Goal: Answer question/provide support

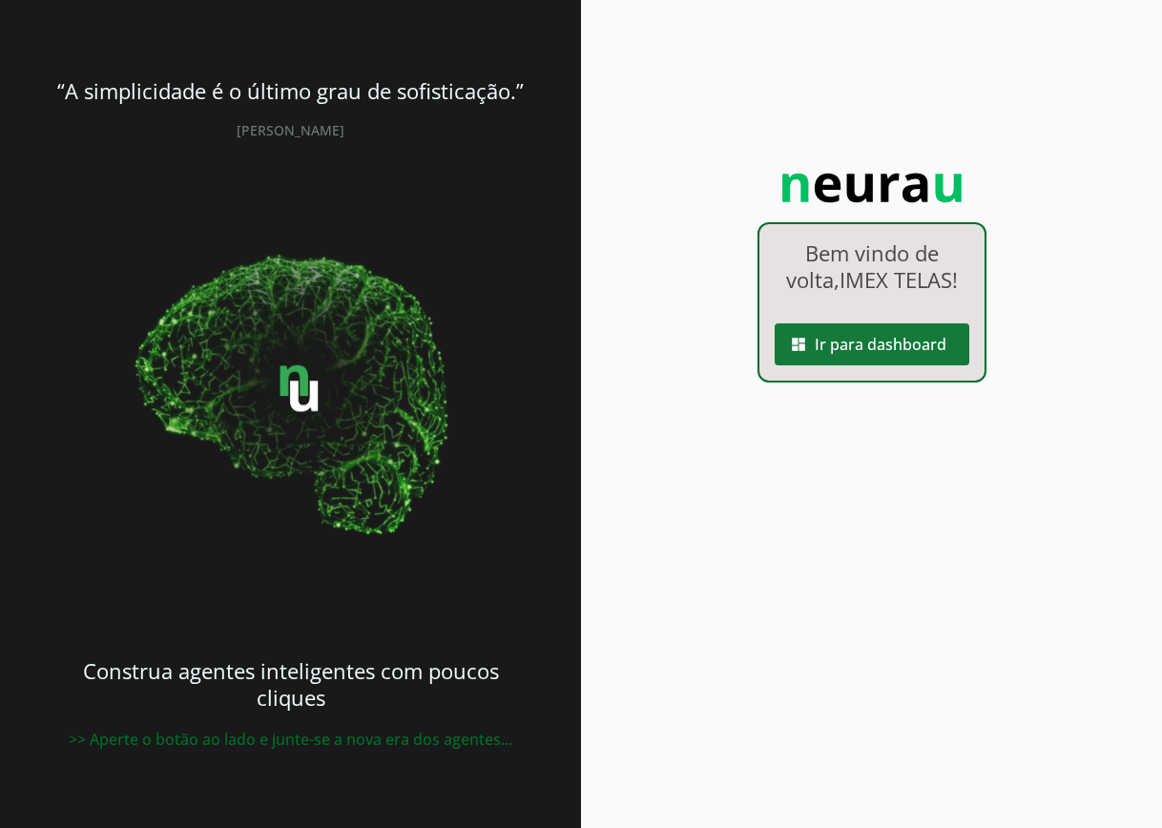
click at [894, 347] on span at bounding box center [872, 344] width 195 height 46
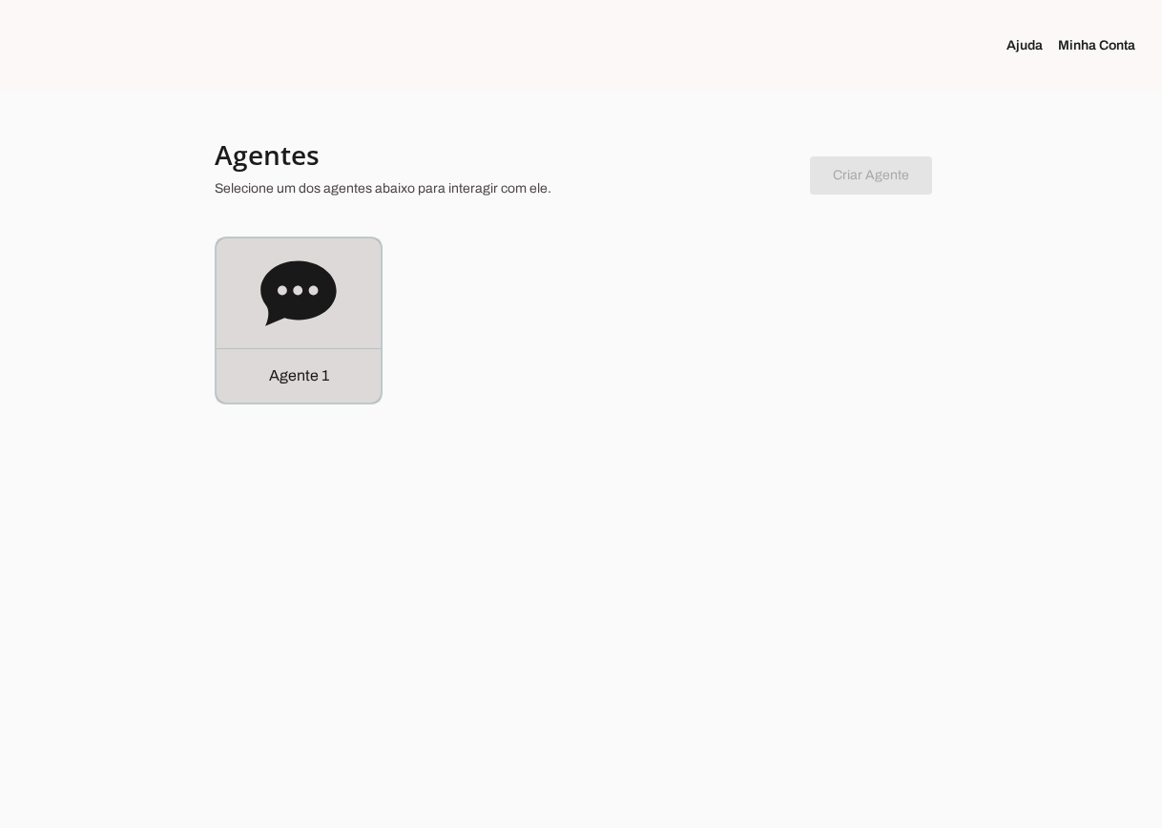
click at [256, 299] on div "Agente 1" at bounding box center [299, 320] width 164 height 164
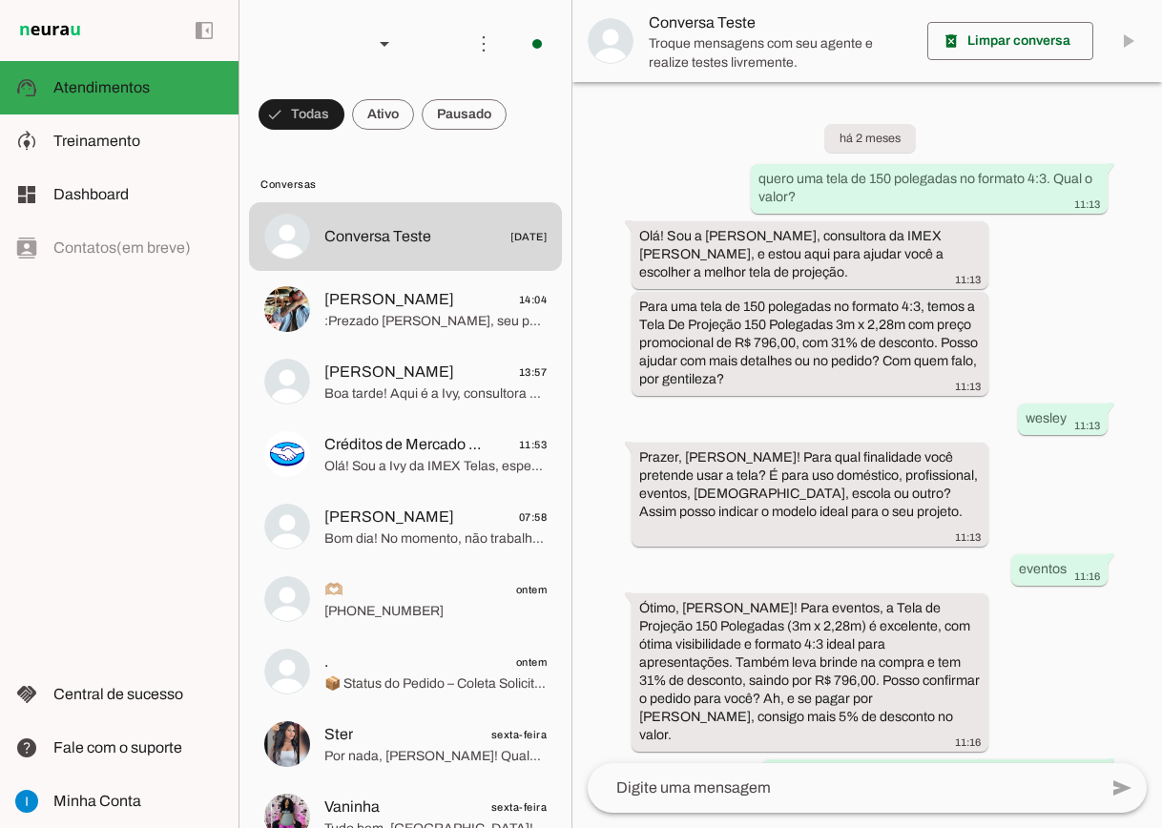
scroll to position [1528, 0]
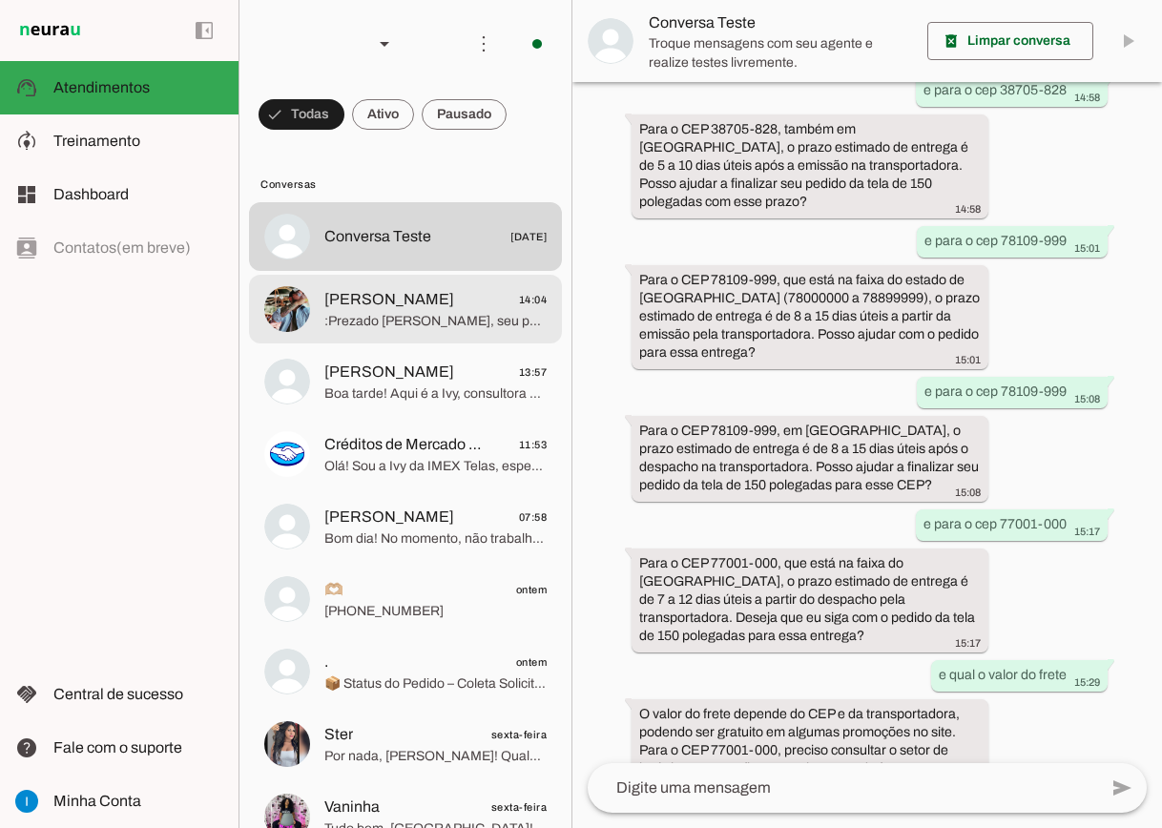
click at [412, 288] on span "[PERSON_NAME]" at bounding box center [389, 299] width 130 height 23
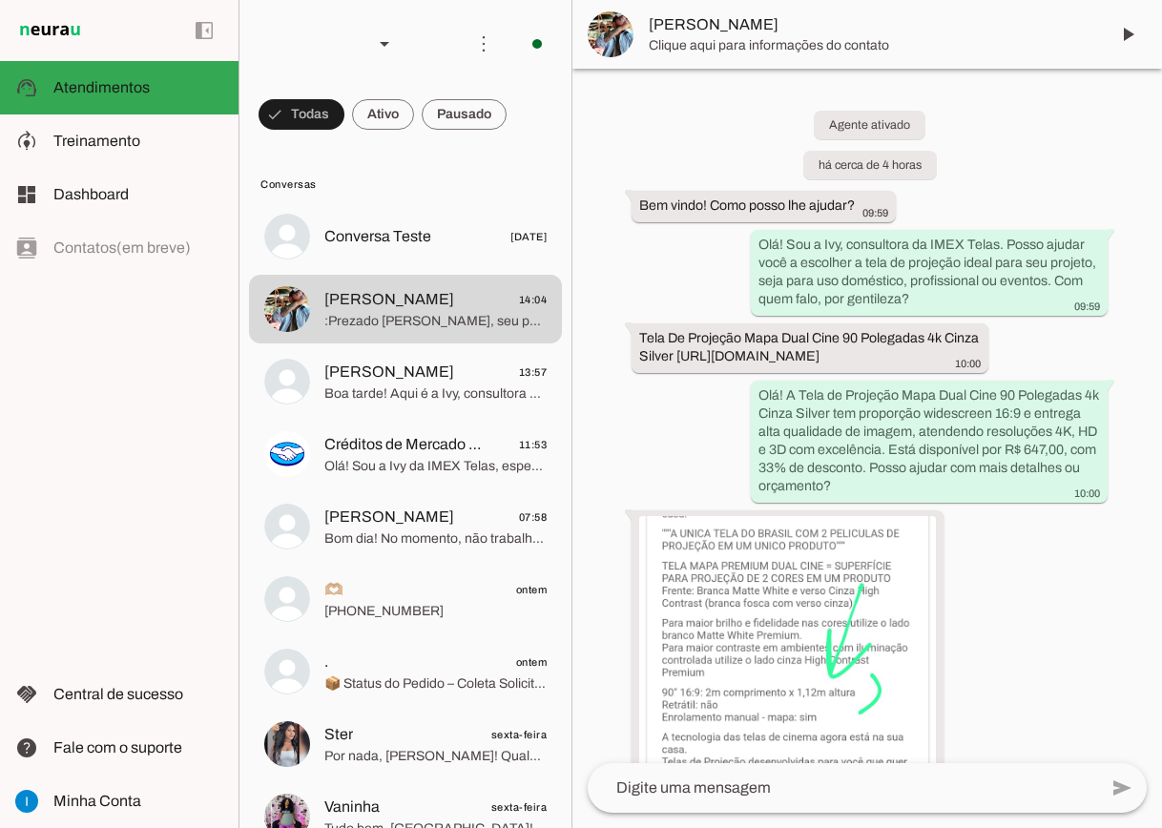
scroll to position [3159, 0]
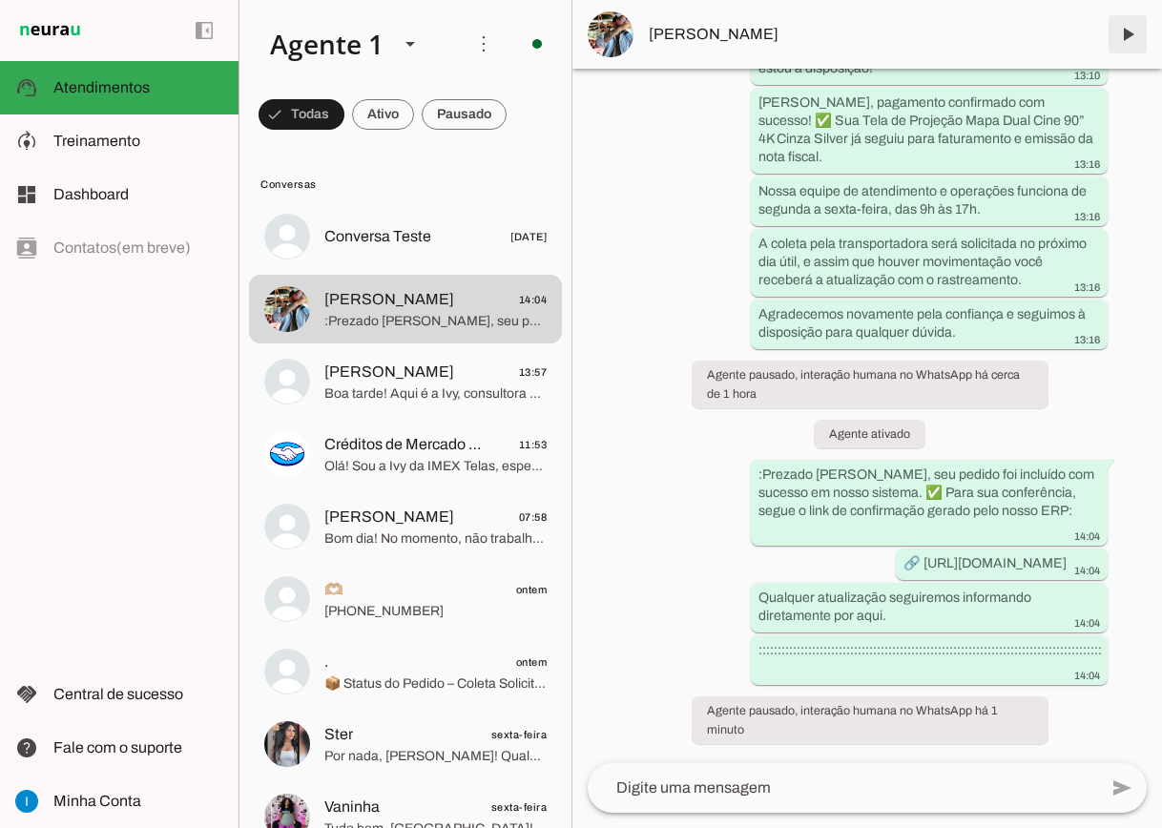
click at [1127, 32] on span at bounding box center [1128, 34] width 46 height 46
